Goal: Transaction & Acquisition: Purchase product/service

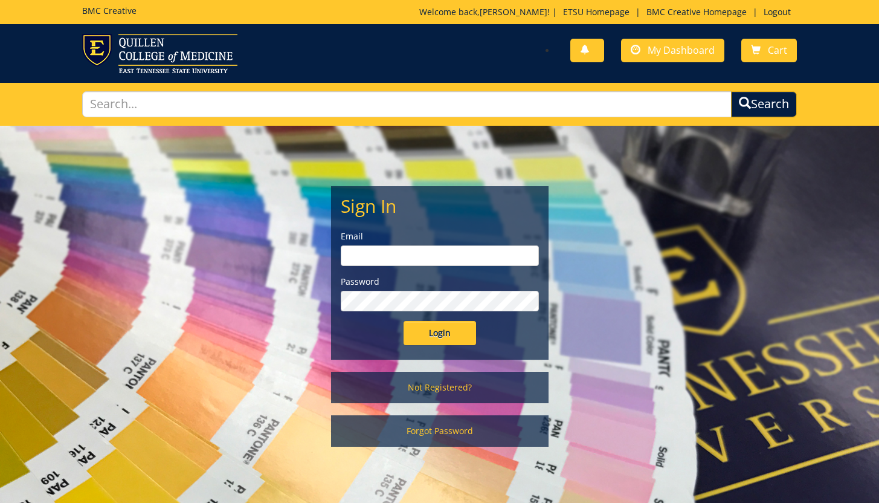
click at [385, 258] on input "email" at bounding box center [440, 255] width 198 height 21
type input "harbisonz@etsu.edu"
click at [455, 336] on input "Login" at bounding box center [440, 333] width 72 height 24
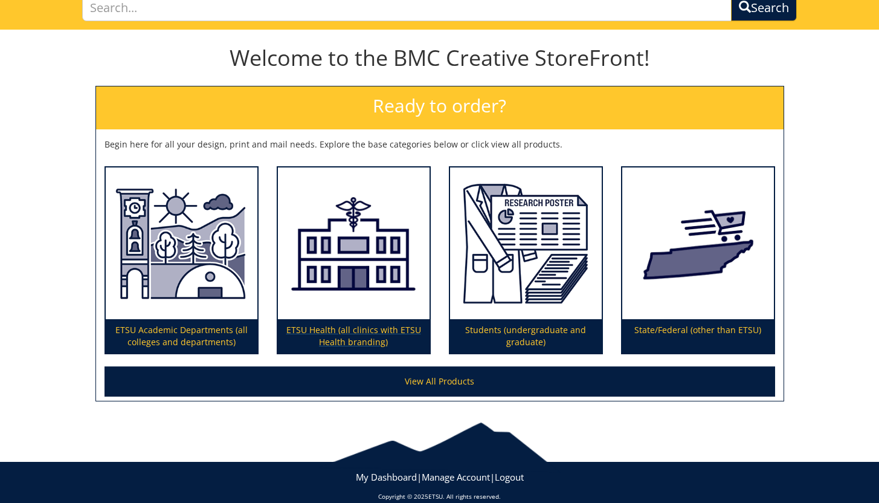
scroll to position [98, 0]
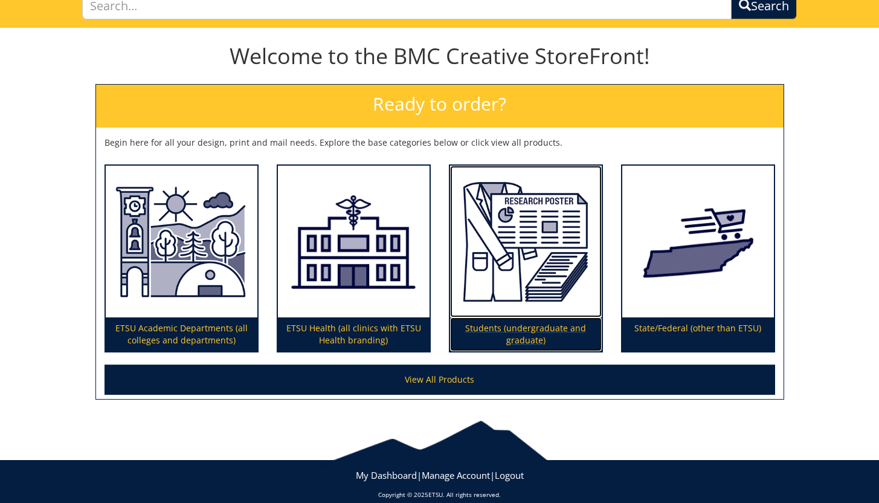
click at [508, 249] on img at bounding box center [526, 242] width 152 height 152
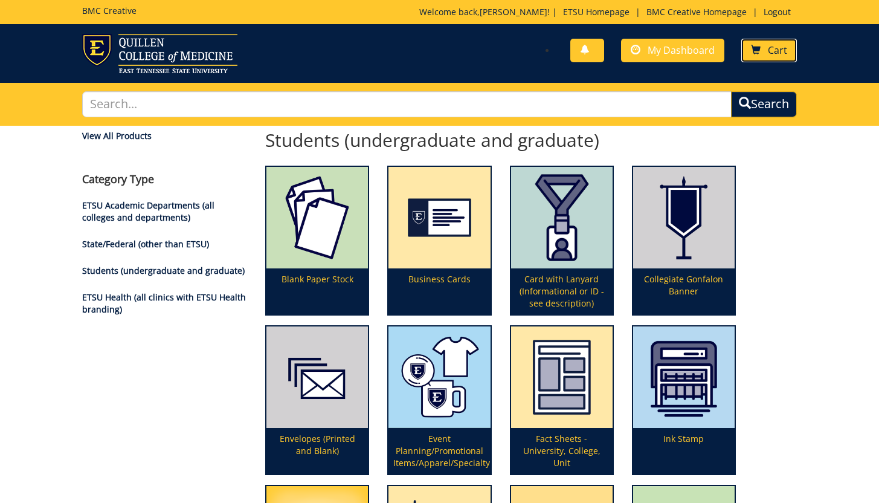
click at [773, 41] on link "Cart" at bounding box center [769, 51] width 56 height 24
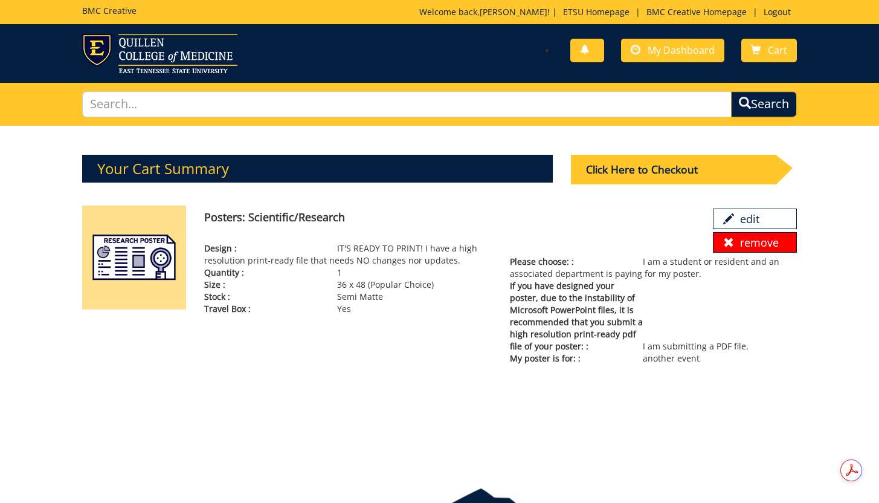
click at [751, 245] on link "remove" at bounding box center [754, 242] width 83 height 21
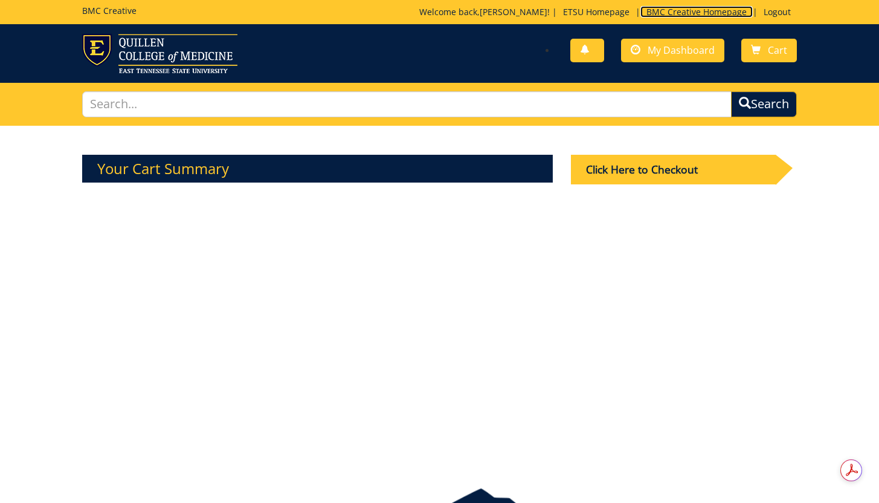
click at [669, 14] on link "BMC Creative Homepage" at bounding box center [696, 11] width 112 height 11
click at [178, 56] on img at bounding box center [159, 53] width 155 height 39
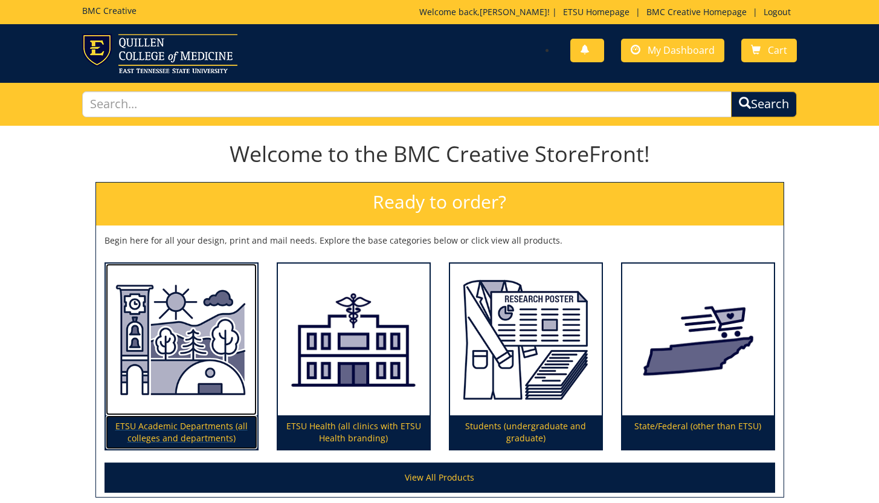
click at [163, 383] on img at bounding box center [182, 339] width 152 height 152
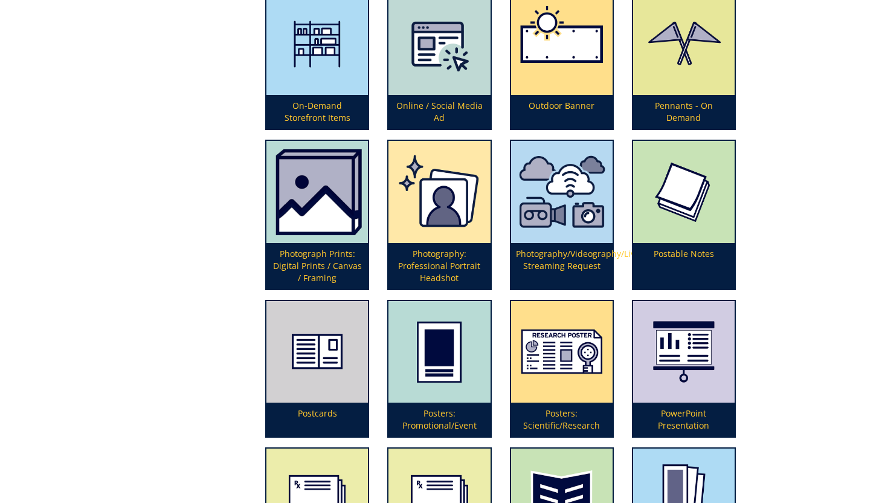
scroll to position [2596, 0]
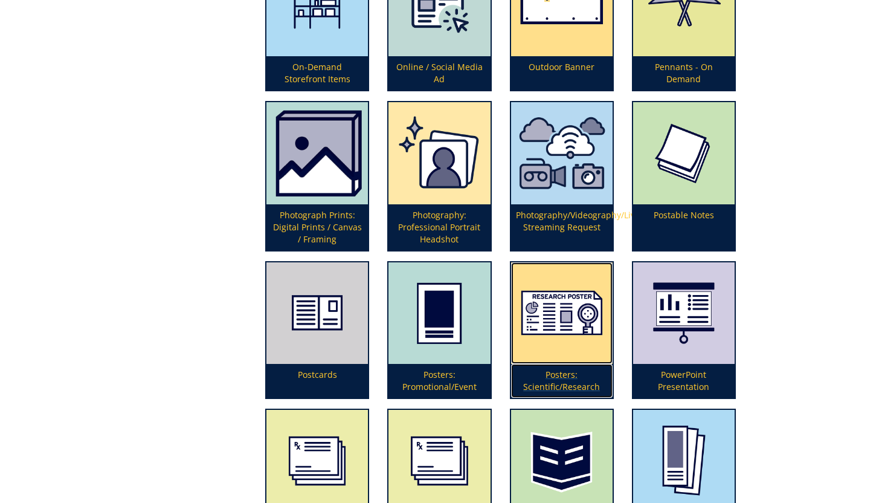
click at [571, 347] on img at bounding box center [561, 312] width 101 height 101
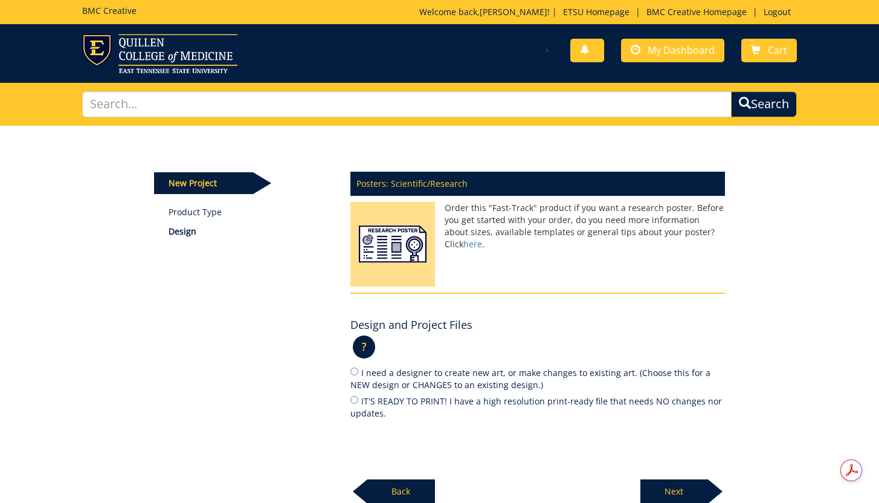
click at [412, 402] on label "IT'S READY TO PRINT! I have a high resolution print-ready file that needs NO ch…" at bounding box center [537, 406] width 375 height 25
click at [358, 402] on input "IT'S READY TO PRINT! I have a high resolution print-ready file that needs NO ch…" at bounding box center [354, 400] width 8 height 8
radio input "true"
click at [665, 494] on p "Next" at bounding box center [674, 491] width 68 height 24
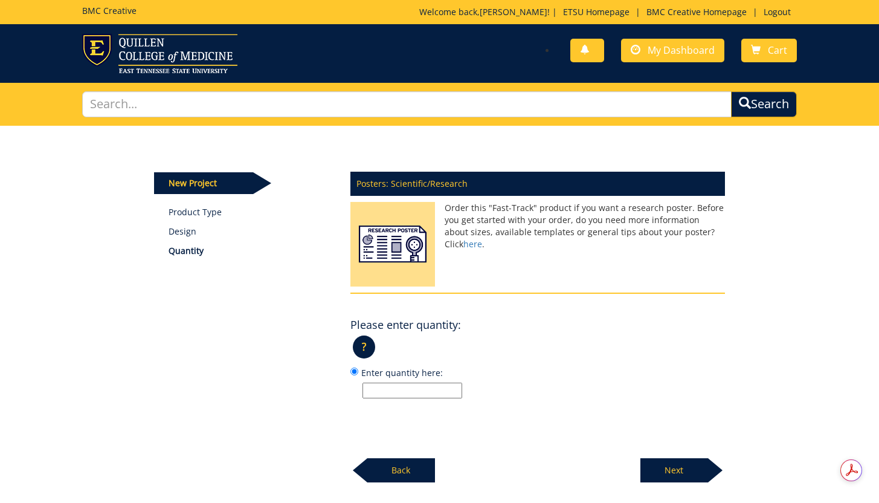
click at [422, 389] on input "Enter quantity here:" at bounding box center [412, 390] width 100 height 16
type input "1"
click at [687, 473] on p "Next" at bounding box center [674, 470] width 68 height 24
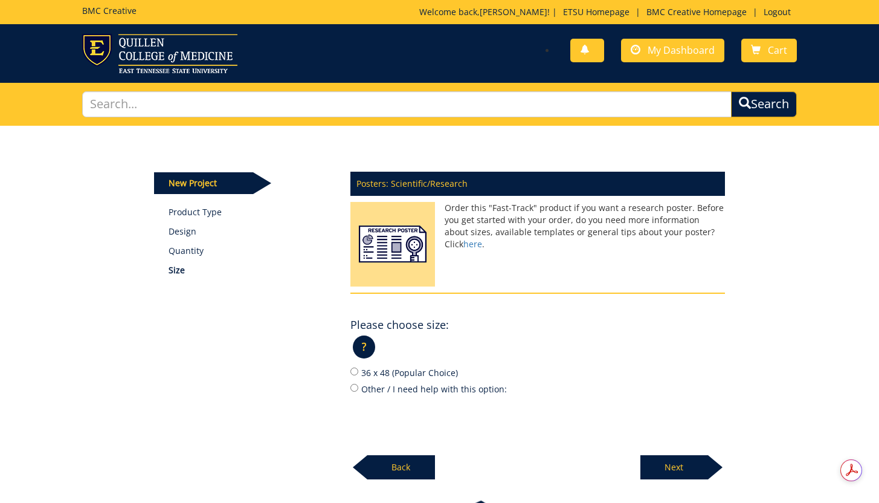
click at [443, 372] on label "36 x 48 (Popular Choice)" at bounding box center [537, 371] width 375 height 13
click at [358, 372] on input "36 x 48 (Popular Choice)" at bounding box center [354, 371] width 8 height 8
radio input "true"
click at [690, 466] on p "Next" at bounding box center [674, 467] width 68 height 24
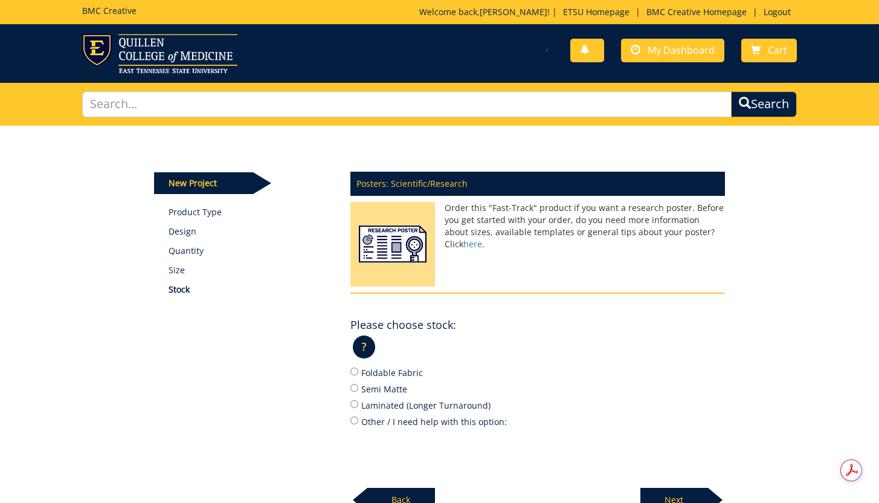
click at [410, 369] on label "Foldable Fabric" at bounding box center [537, 371] width 375 height 13
click at [358, 369] on input "Foldable Fabric" at bounding box center [354, 371] width 8 height 8
radio input "true"
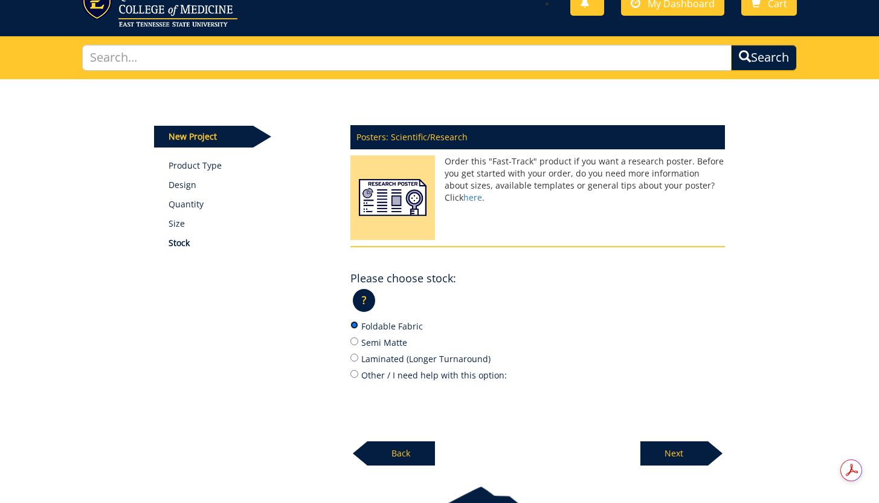
scroll to position [124, 0]
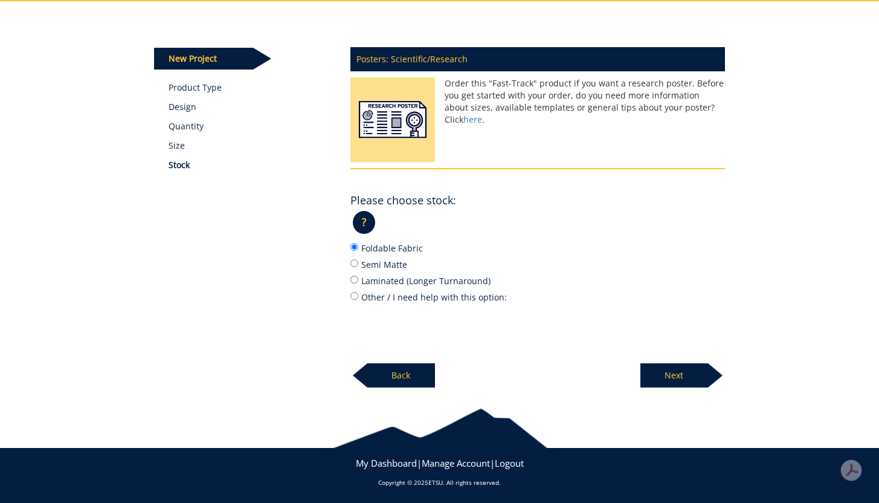
click at [694, 375] on p "Next" at bounding box center [674, 375] width 68 height 24
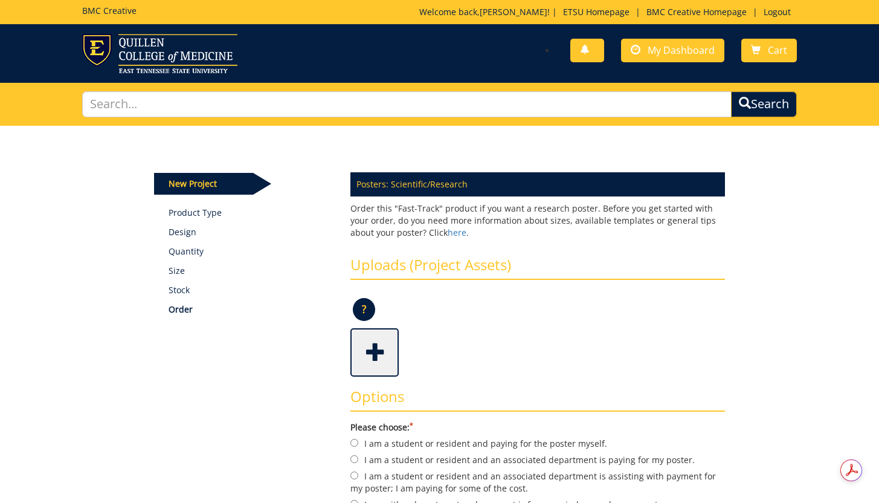
click at [375, 343] on span at bounding box center [376, 351] width 48 height 42
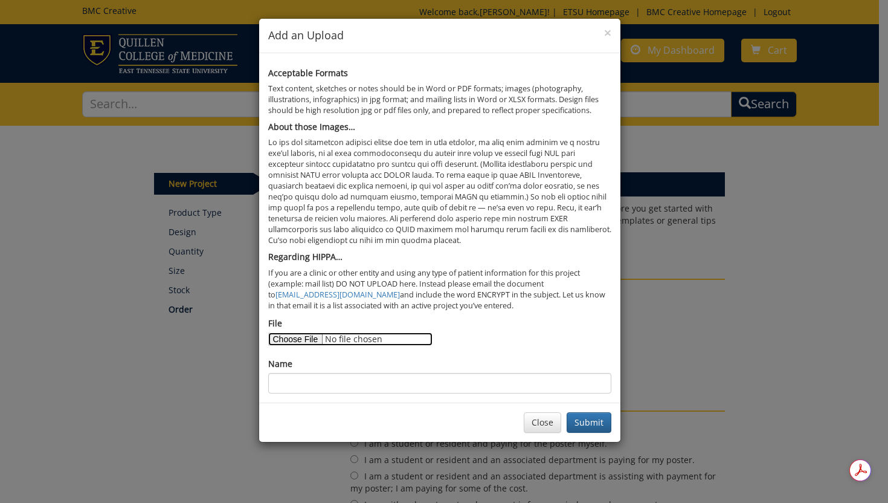
click at [304, 344] on input "File" at bounding box center [350, 338] width 164 height 13
type input "C:\fakepath\Poster Presentation.pdf"
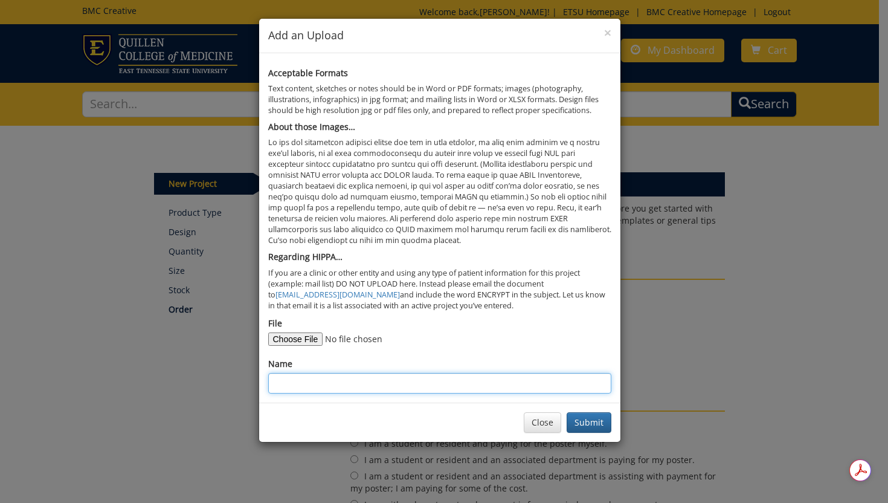
click at [583, 377] on input "Name" at bounding box center [439, 383] width 343 height 21
type input "Ogborn Research Poster 2025"
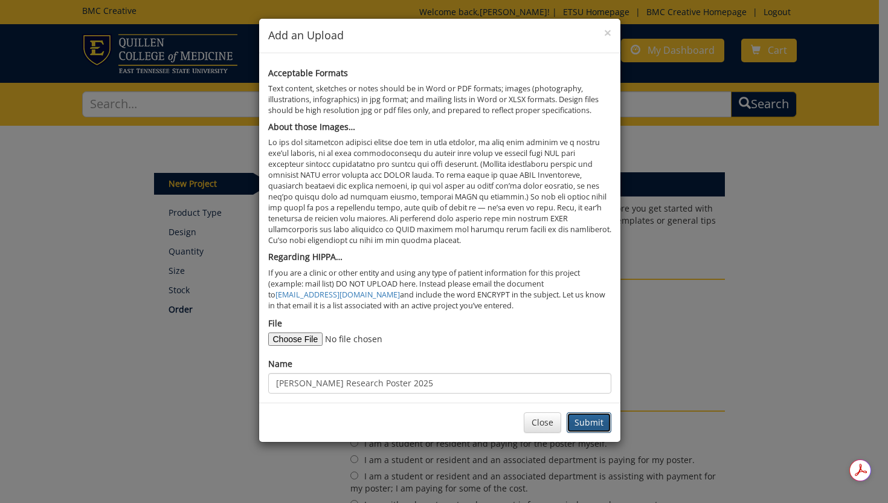
click at [591, 422] on button "Submit" at bounding box center [589, 422] width 45 height 21
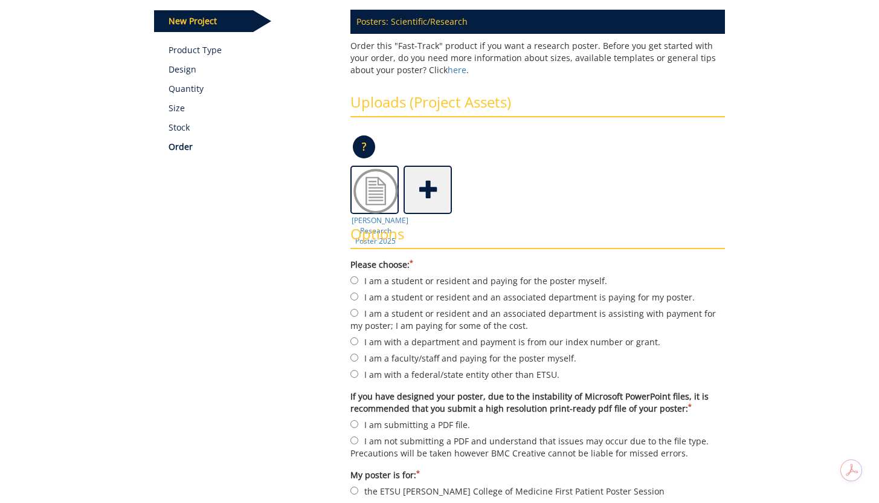
scroll to position [185, 0]
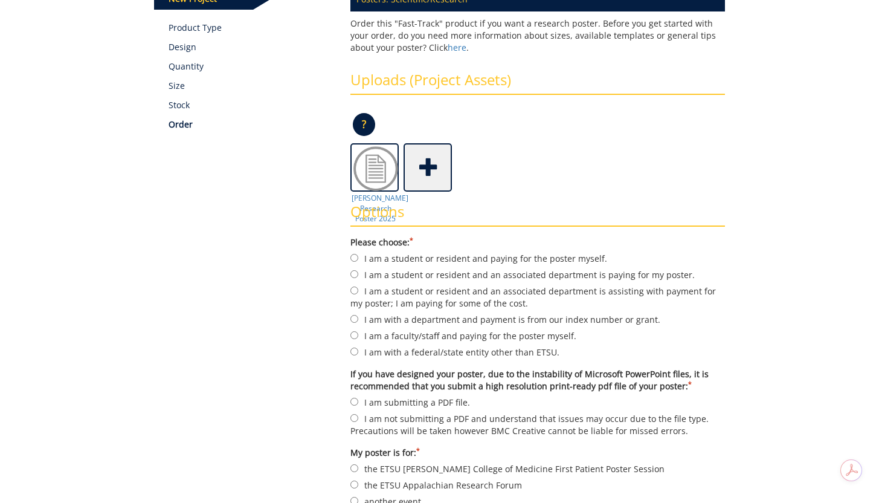
click at [526, 277] on label "I am a student or resident and an associated department is paying for my poster." at bounding box center [537, 274] width 375 height 13
click at [358, 277] on input "I am a student or resident and an associated department is paying for my poster." at bounding box center [354, 274] width 8 height 8
radio input "true"
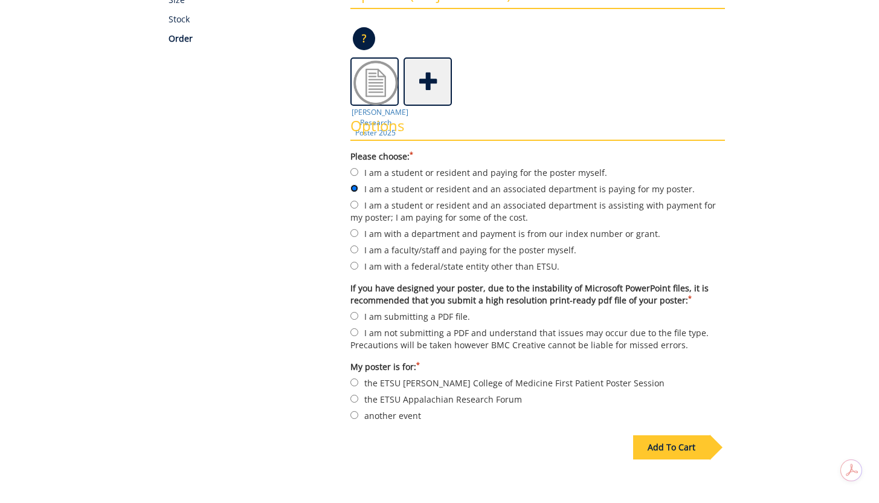
scroll to position [279, 0]
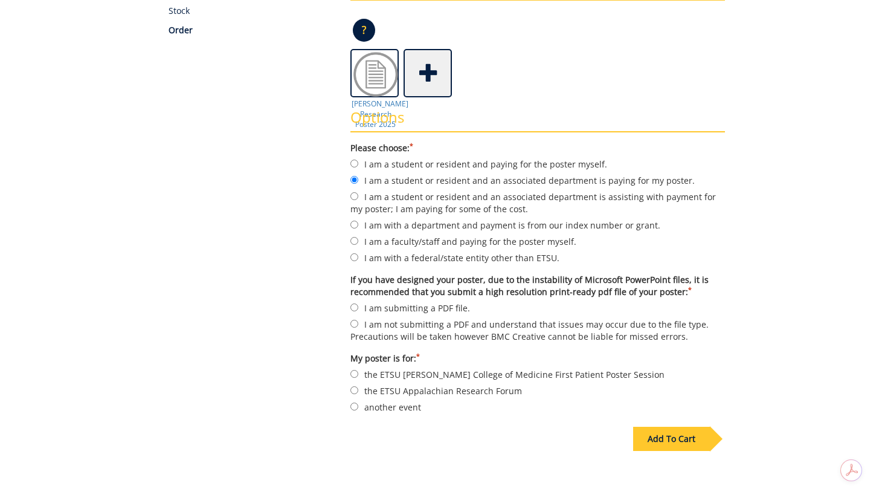
click at [415, 309] on label "I am submitting a PDF file." at bounding box center [537, 307] width 375 height 13
click at [358, 309] on input "I am submitting a PDF file." at bounding box center [354, 307] width 8 height 8
radio input "true"
click at [410, 407] on label "another event" at bounding box center [537, 406] width 375 height 13
click at [358, 407] on input "another event" at bounding box center [354, 406] width 8 height 8
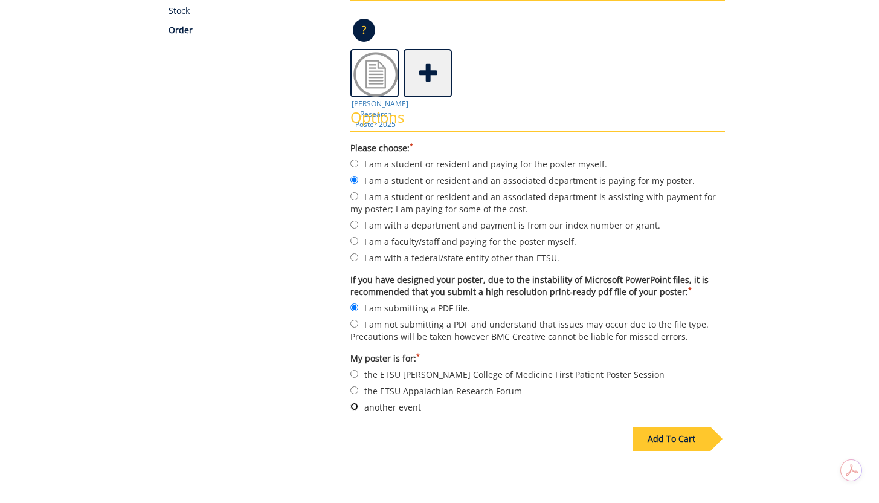
radio input "true"
click at [610, 378] on form "Please choose: * I am a student or resident and paying for the poster myself. I…" at bounding box center [537, 277] width 375 height 271
click at [607, 376] on label "the ETSU [PERSON_NAME] College of Medicine First Patient Poster Session" at bounding box center [537, 373] width 375 height 13
click at [358, 376] on input "the ETSU [PERSON_NAME] College of Medicine First Patient Poster Session" at bounding box center [354, 374] width 8 height 8
radio input "true"
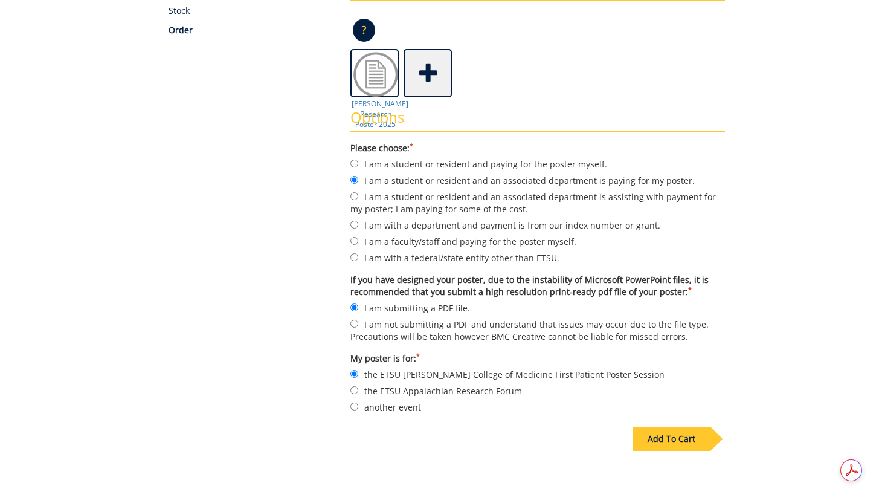
click at [651, 433] on div "Add To Cart" at bounding box center [671, 439] width 77 height 24
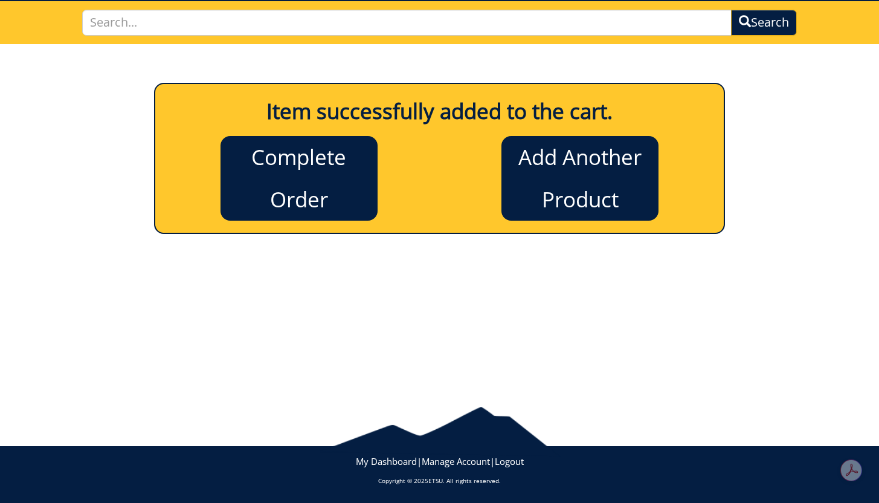
scroll to position [82, 0]
click at [361, 201] on link "Complete Order" at bounding box center [299, 178] width 157 height 85
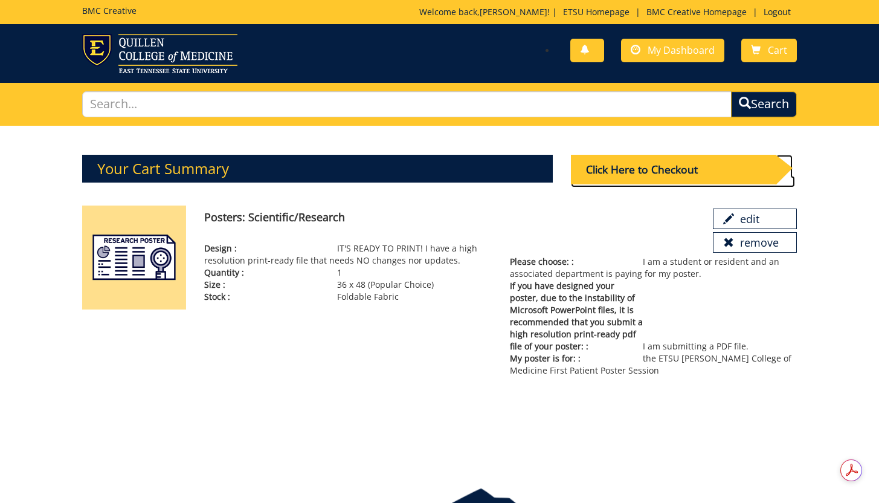
click at [605, 163] on div "Click Here to Checkout" at bounding box center [673, 170] width 205 height 30
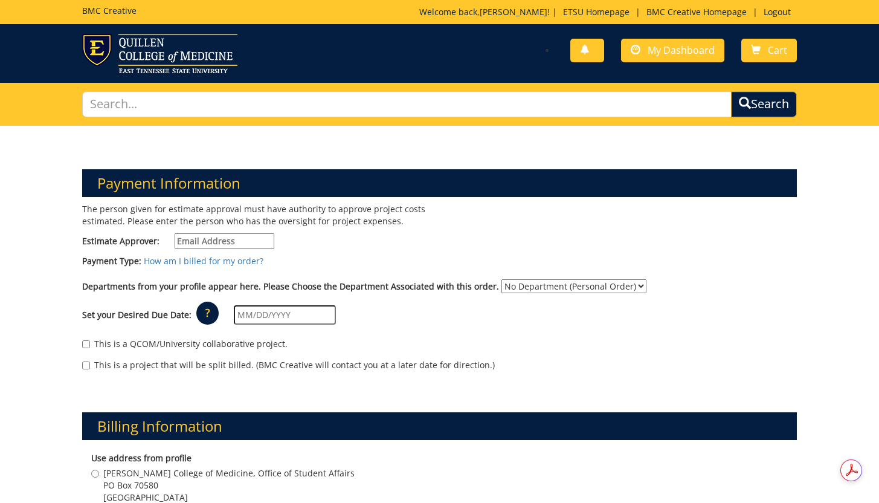
click at [228, 240] on input "Estimate Approver:" at bounding box center [225, 241] width 100 height 16
type input "h"
paste input "CRABTREJ@mail.etsu.edu"
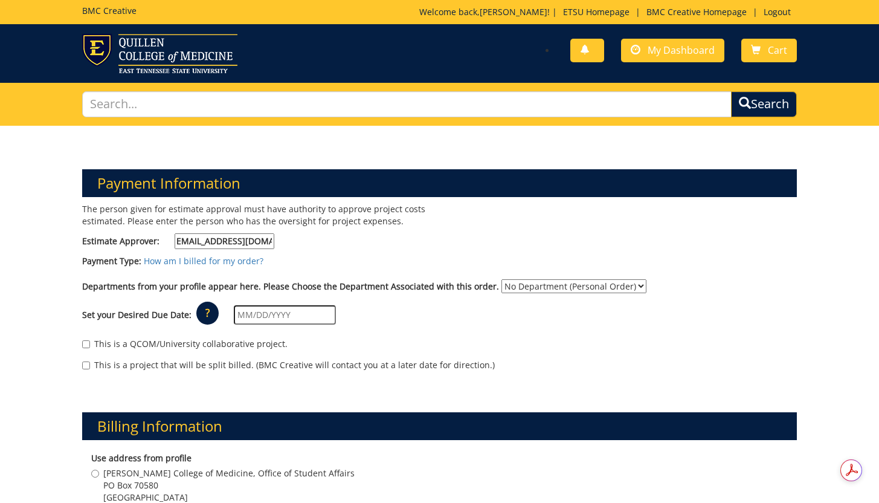
type input "CRABTREJ@mail.etsu.edu"
click at [524, 288] on select "No Department (Personal Order) Student Affairs COM Student Pediatrics" at bounding box center [573, 286] width 145 height 14
select select "171"
click at [501, 279] on select "No Department (Personal Order) Student Affairs COM Student Pediatrics" at bounding box center [573, 286] width 145 height 14
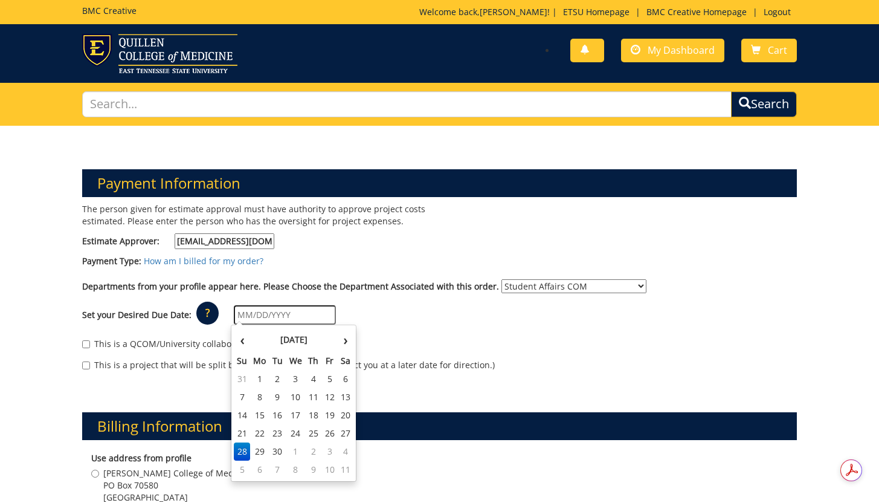
click at [262, 318] on input "text" at bounding box center [285, 314] width 102 height 19
click at [316, 451] on td "2" at bounding box center [313, 451] width 17 height 18
type input "10/02/2025"
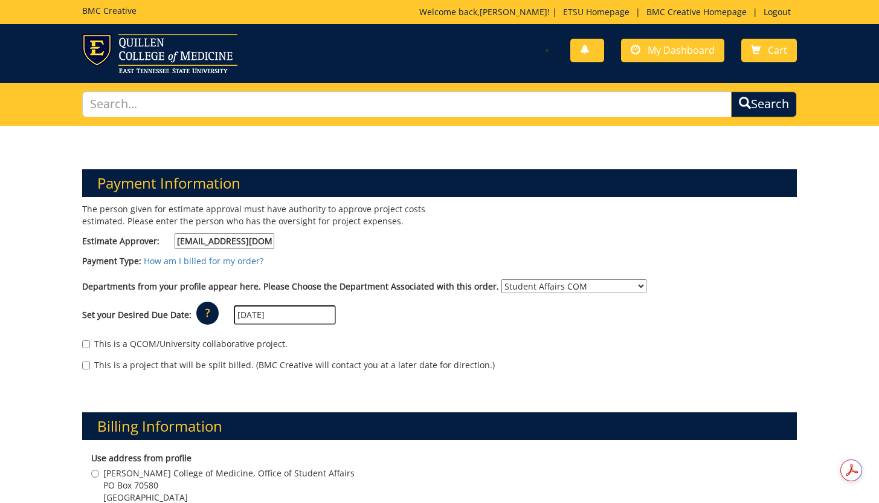
click at [119, 346] on label "This is a QCOM/University collaborative project." at bounding box center [184, 344] width 205 height 12
click at [90, 346] on input "This is a QCOM/University collaborative project." at bounding box center [86, 344] width 8 height 8
checkbox input "true"
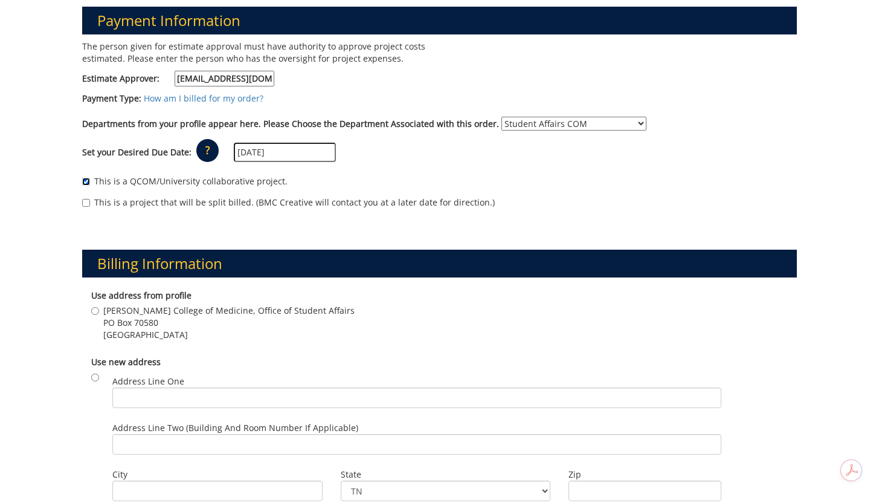
scroll to position [225, 0]
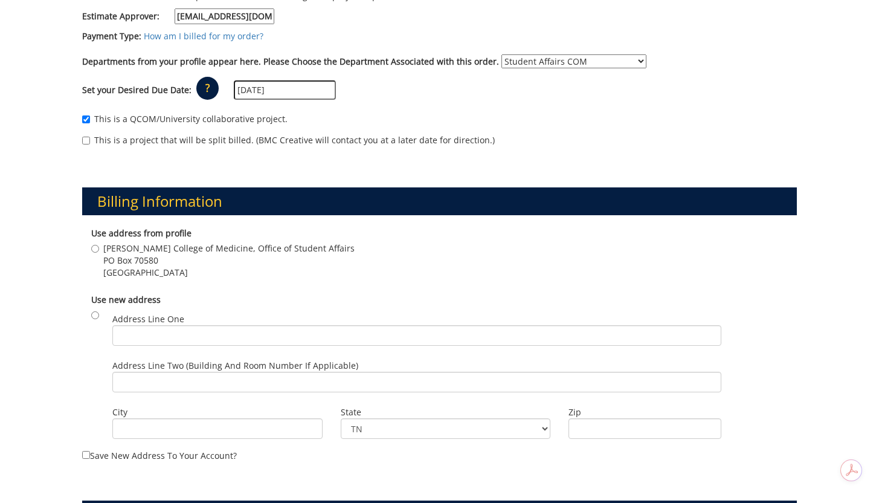
click at [132, 242] on div "Use address from profile Quillen College of Medicine, Office of Student Affairs…" at bounding box center [439, 254] width 715 height 66
click at [127, 245] on span "Quillen College of Medicine, Office of Student Affairs" at bounding box center [228, 248] width 251 height 12
click at [99, 245] on input "Quillen College of Medicine, Office of Student Affairs PO Box 70580 Johnson Cit…" at bounding box center [95, 249] width 8 height 8
radio input "true"
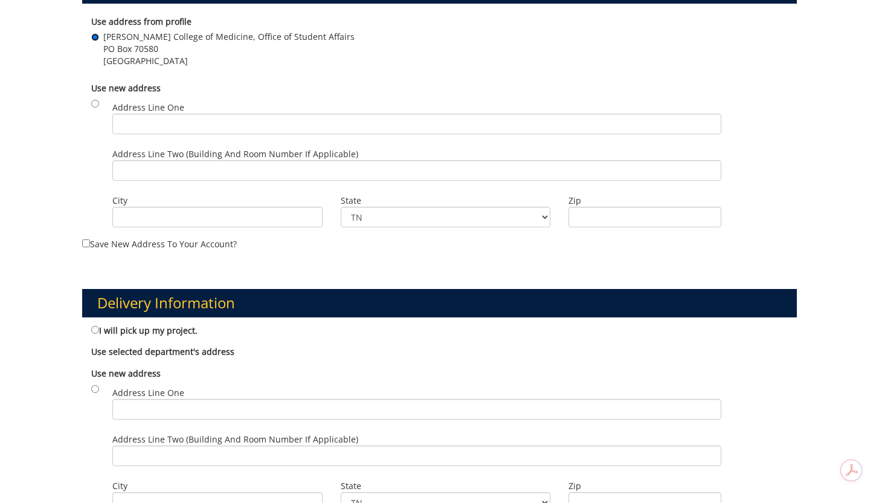
scroll to position [608, 0]
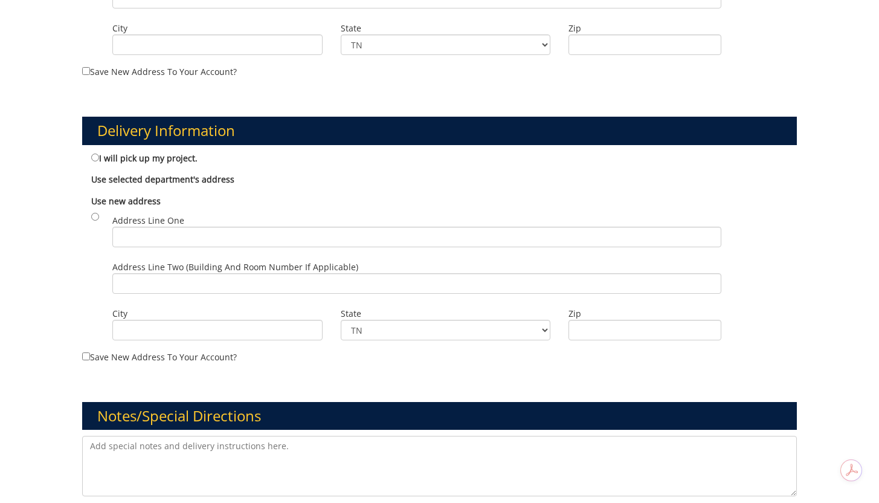
click at [157, 160] on label "I will pick up my project." at bounding box center [144, 157] width 106 height 13
click at [99, 160] on input "I will pick up my project." at bounding box center [95, 157] width 8 height 8
radio input "true"
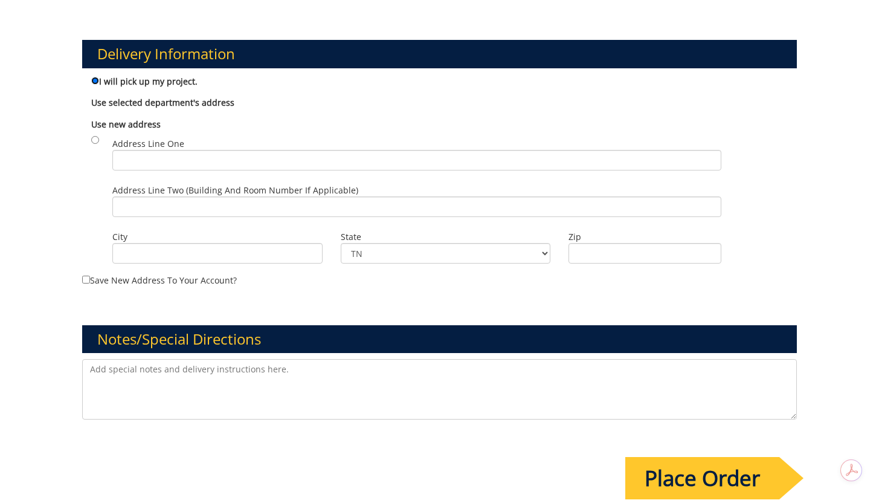
scroll to position [848, 0]
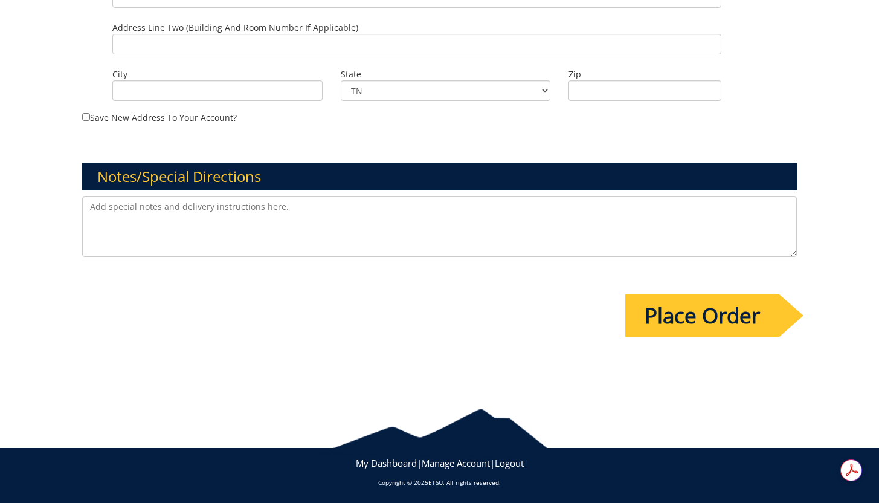
click at [730, 315] on input "Place Order" at bounding box center [702, 315] width 154 height 42
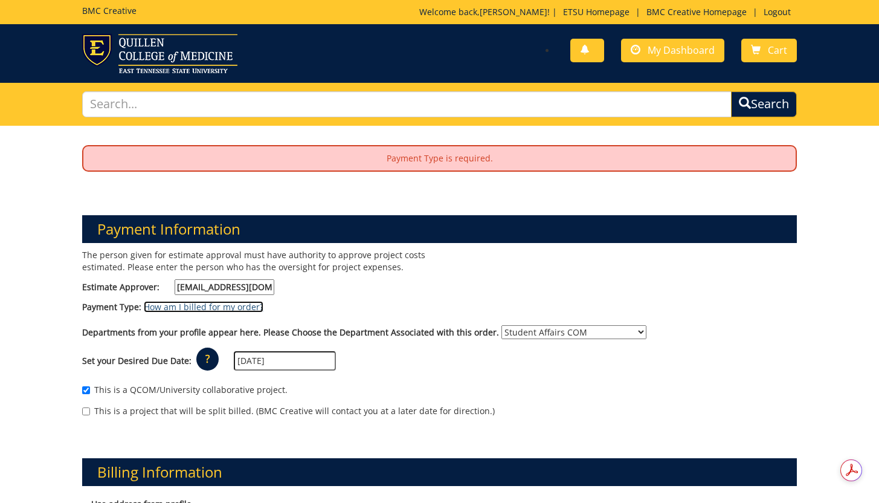
click at [237, 309] on link "How am I billed for my order?" at bounding box center [204, 306] width 120 height 11
click at [461, 156] on p "Payment Type is required." at bounding box center [439, 158] width 712 height 24
click at [275, 303] on div "Payment Type: How am I billed for my order?" at bounding box center [439, 310] width 733 height 18
click at [306, 304] on div "Payment Type: How am I billed for my order?" at bounding box center [439, 310] width 733 height 18
click at [353, 308] on div "Payment Type: How am I billed for my order?" at bounding box center [439, 310] width 733 height 18
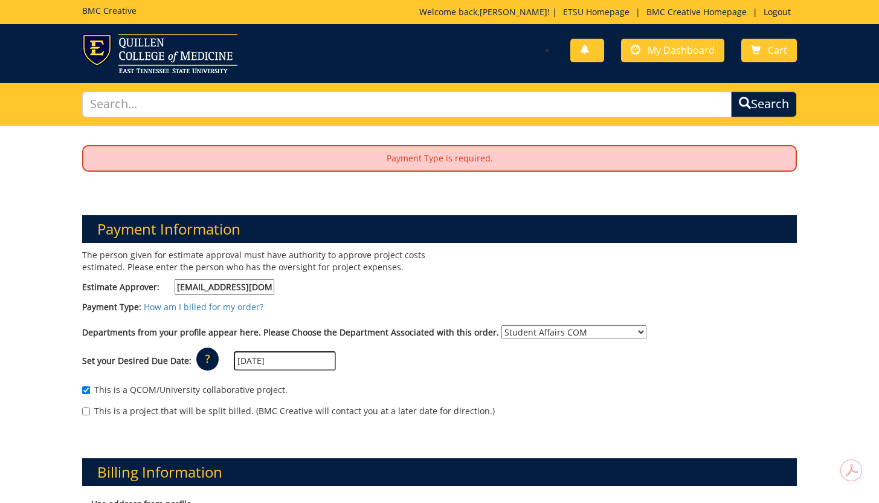
click at [427, 316] on div "Payment Type: How am I billed for my order?" at bounding box center [439, 310] width 733 height 18
click at [552, 307] on div "Payment Type: How am I billed for my order?" at bounding box center [439, 310] width 733 height 18
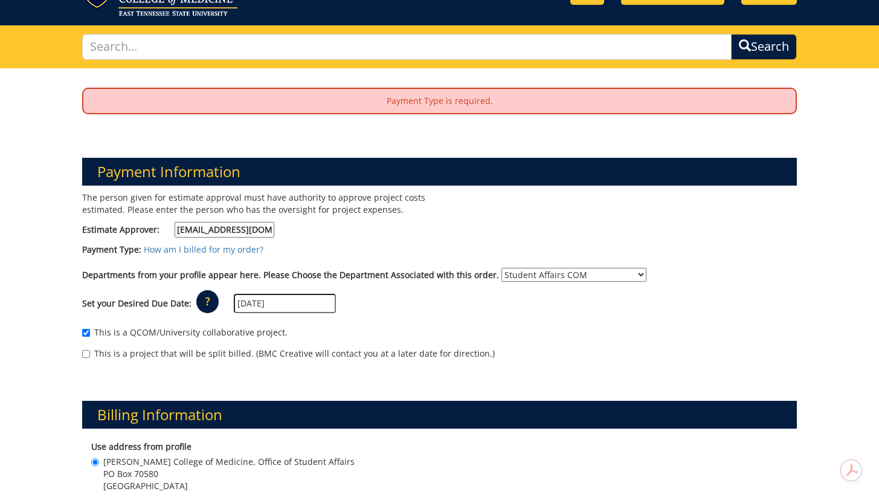
scroll to position [69, 0]
